Goal: Book appointment/travel/reservation

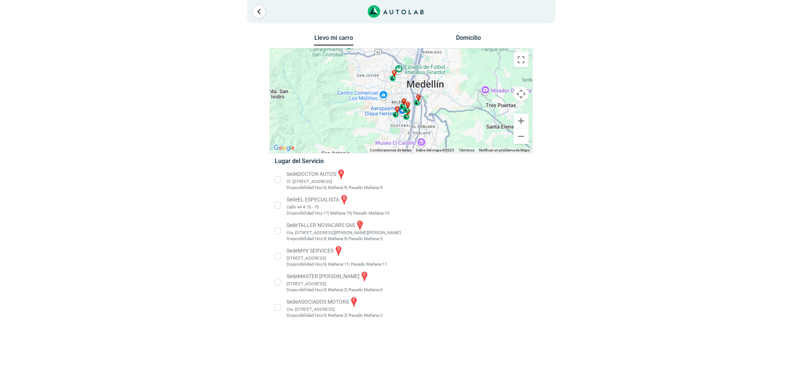
click at [303, 276] on li "Sede MASTER MOTRIZ e Cl 20 #52 35, Guayabal, Medellín, Guayabal, Medellín, Anti…" at bounding box center [401, 282] width 264 height 23
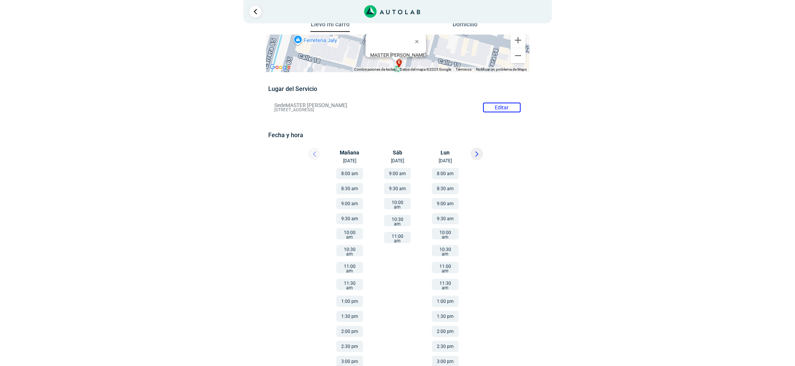
scroll to position [17, 0]
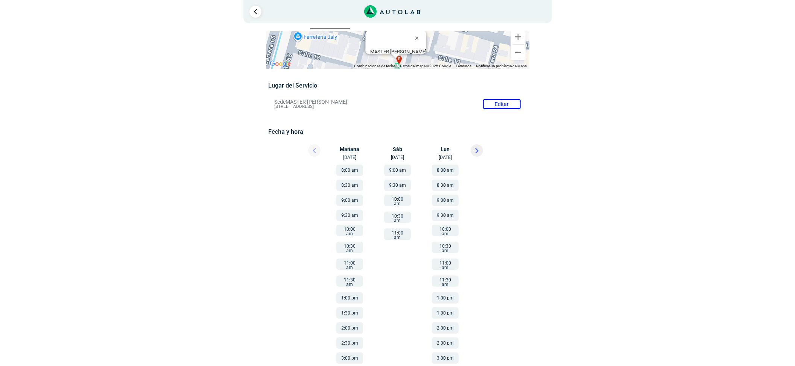
click at [481, 148] on button at bounding box center [476, 150] width 12 height 12
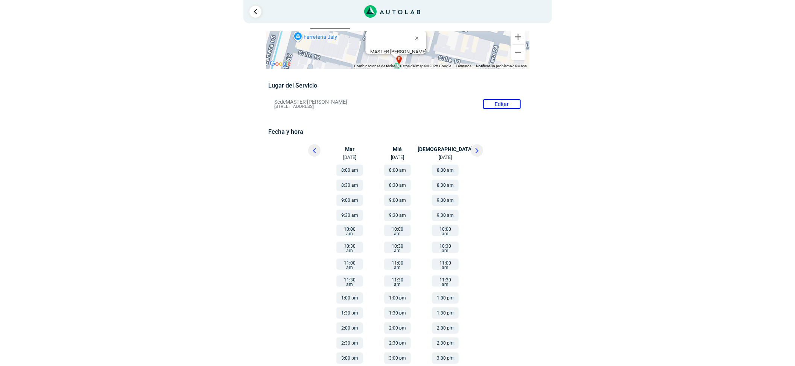
click at [399, 169] on button "8:00 am" at bounding box center [397, 170] width 27 height 11
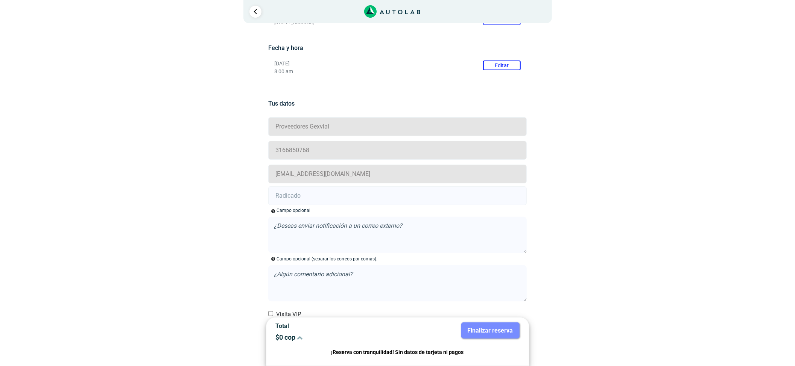
scroll to position [136, 0]
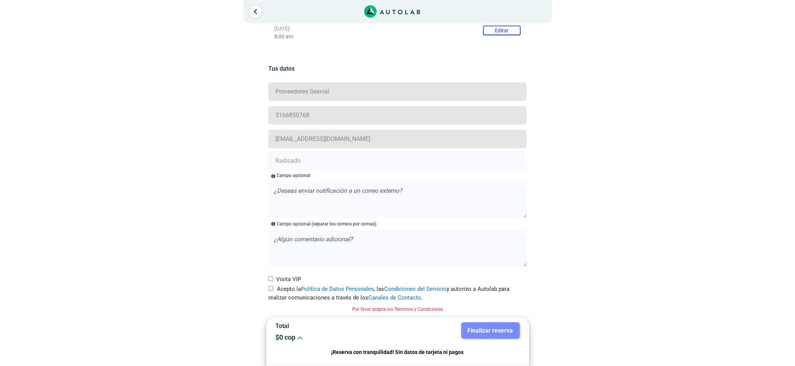
click at [274, 289] on label "Acepto la Política de Datos Personales , las Condiciones del Servicio y autoriz…" at bounding box center [397, 293] width 258 height 17
click at [273, 289] on input "Acepto la Política de Datos Personales , las Condiciones del Servicio y autoriz…" at bounding box center [270, 288] width 5 height 5
checkbox input "true"
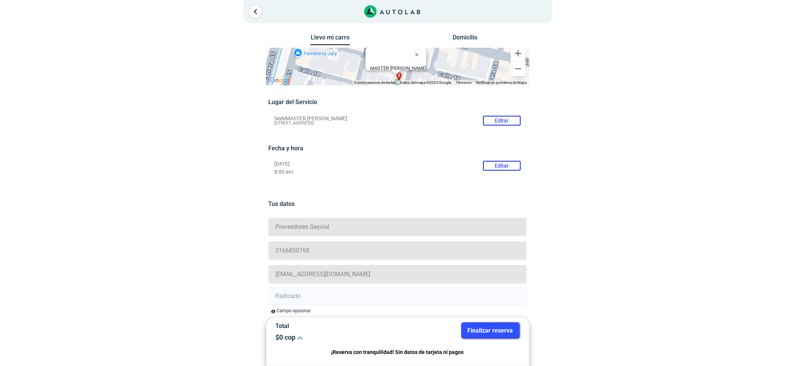
scroll to position [126, 0]
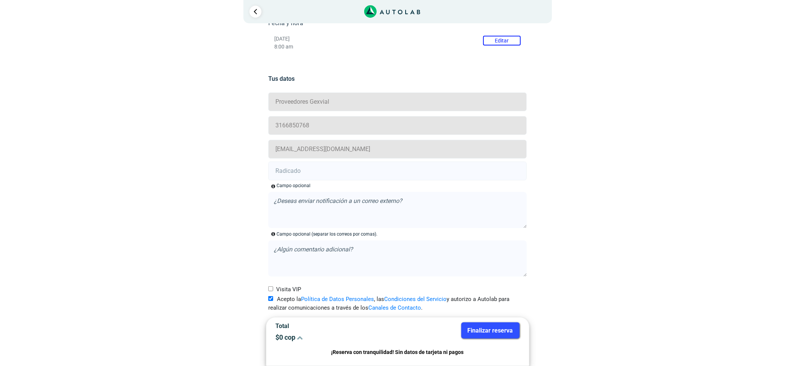
click at [314, 173] on input "text" at bounding box center [397, 171] width 258 height 19
paste input "21008487"
type input "21008487"
click at [482, 330] on button "Finalizar reserva" at bounding box center [490, 331] width 58 height 16
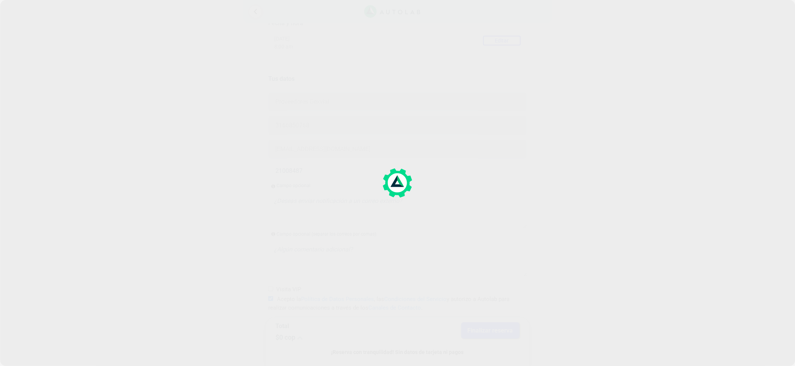
scroll to position [0, 0]
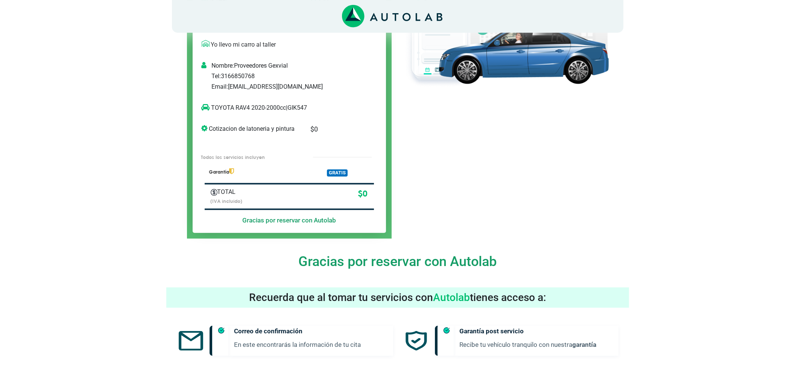
scroll to position [50, 0]
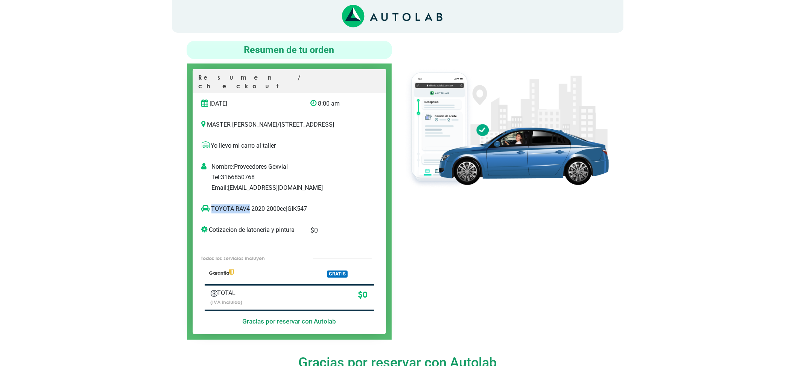
drag, startPoint x: 249, startPoint y: 207, endPoint x: 211, endPoint y: 208, distance: 37.6
click at [211, 208] on p "TOYOTA RAV4 2020-2000cc | GIK547" at bounding box center [282, 209] width 160 height 9
copy p "TOYOTA RAV4"
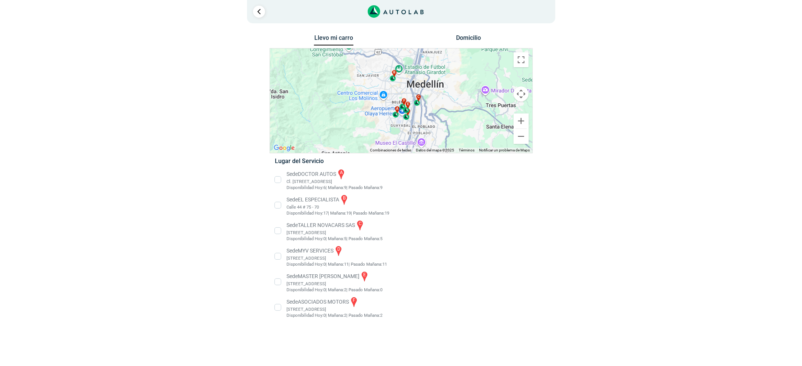
click at [296, 200] on li "Sede EL ESPECIALISTA b Calle 44 # 75 - 70 Disponibilidad Hoy: 17 | Mañana: 19 19" at bounding box center [401, 205] width 264 height 23
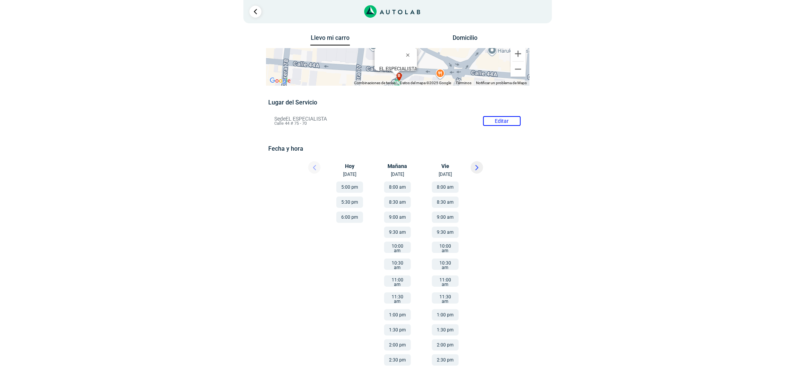
scroll to position [50, 0]
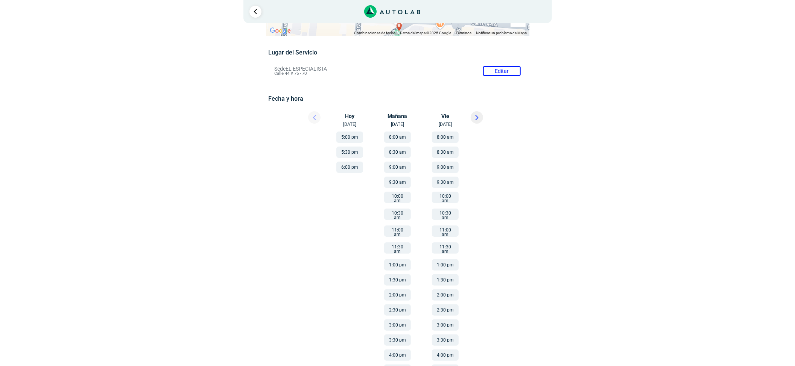
click at [480, 121] on button at bounding box center [476, 117] width 12 height 12
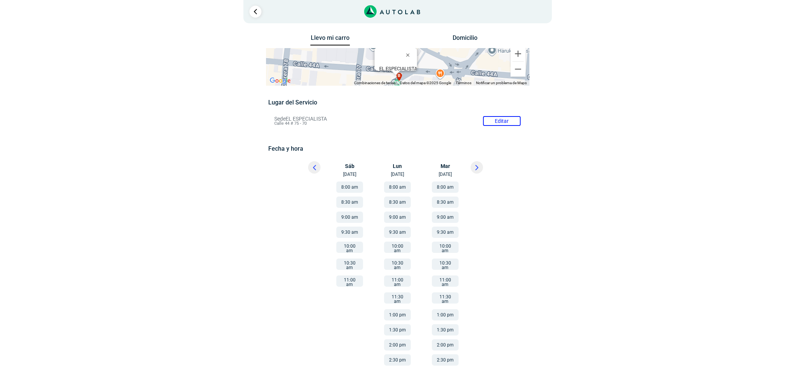
click at [481, 168] on div at bounding box center [487, 169] width 45 height 17
click at [479, 168] on button at bounding box center [476, 167] width 12 height 12
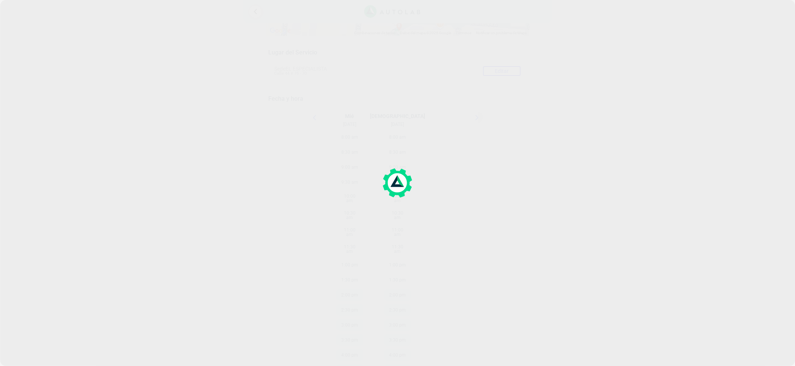
scroll to position [107, 0]
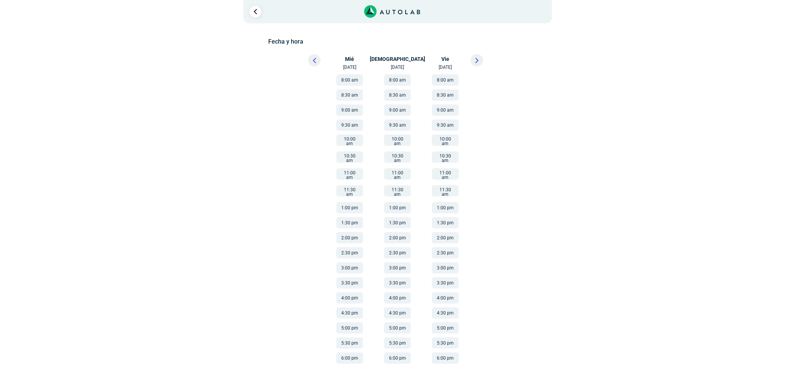
click at [353, 353] on button "6:00 pm" at bounding box center [349, 358] width 27 height 11
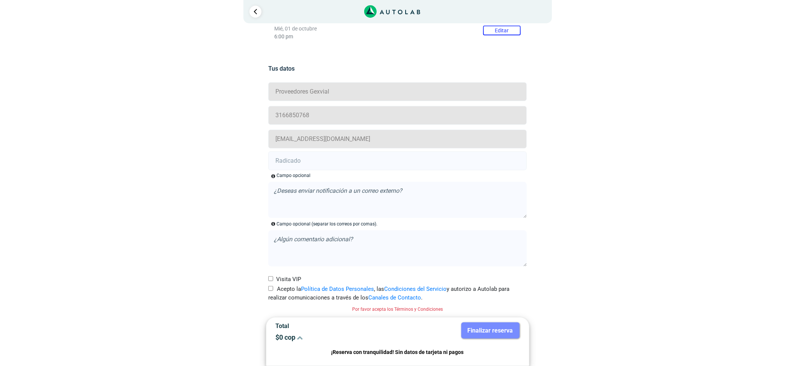
click at [270, 292] on label "Acepto la Política de Datos Personales , las Condiciones del Servicio y autoriz…" at bounding box center [397, 293] width 258 height 17
click at [270, 291] on input "Acepto la Política de Datos Personales , las Condiciones del Servicio y autoriz…" at bounding box center [270, 288] width 5 height 5
checkbox input "true"
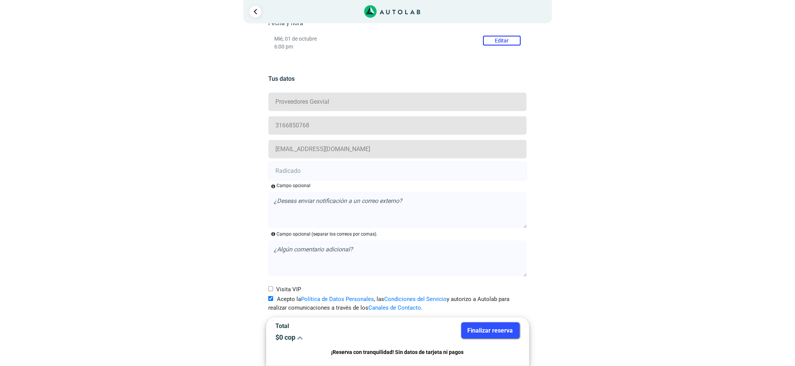
click at [288, 172] on input "text" at bounding box center [397, 171] width 258 height 19
click at [377, 165] on input "text" at bounding box center [397, 171] width 258 height 19
paste input "21012458"
type input "21012458"
click at [481, 332] on button "Finalizar reserva" at bounding box center [490, 331] width 58 height 16
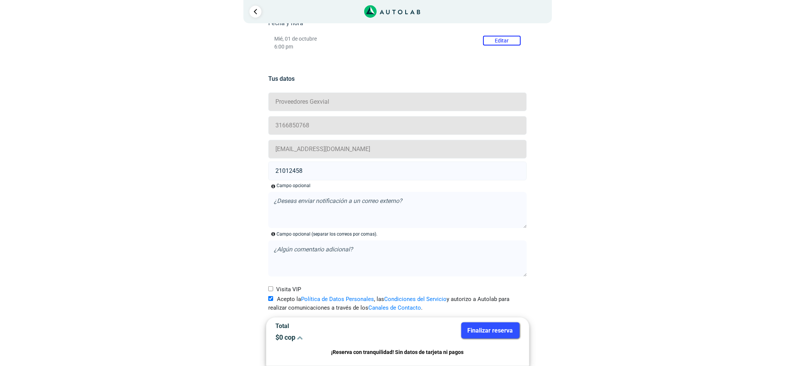
scroll to position [0, 0]
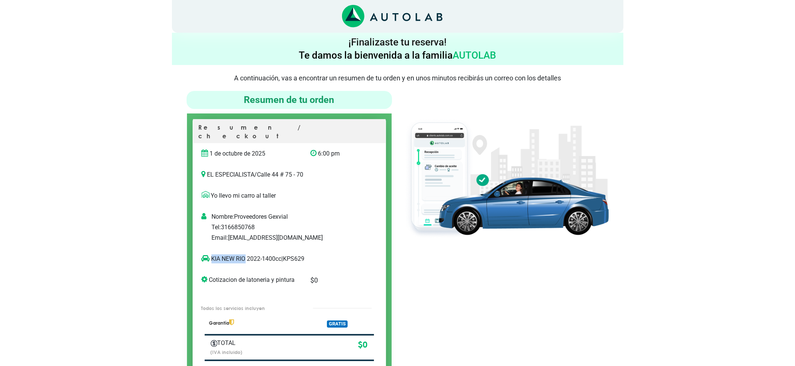
drag, startPoint x: 246, startPoint y: 251, endPoint x: 211, endPoint y: 253, distance: 34.6
click at [211, 255] on p "KIA NEW RIO 2022-1400cc | KPS629" at bounding box center [282, 259] width 160 height 9
copy p "KIA [GEOGRAPHIC_DATA]"
